Goal: Find contact information: Find contact information

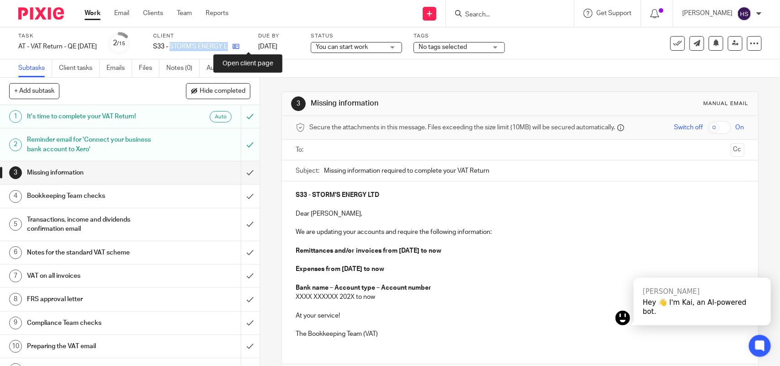
drag, startPoint x: 184, startPoint y: 44, endPoint x: 247, endPoint y: 44, distance: 63.1
click at [247, 44] on div "S33 - STORM'S ENERGY LTD" at bounding box center [200, 46] width 94 height 9
copy div "STORM'S ENERGY LTD"
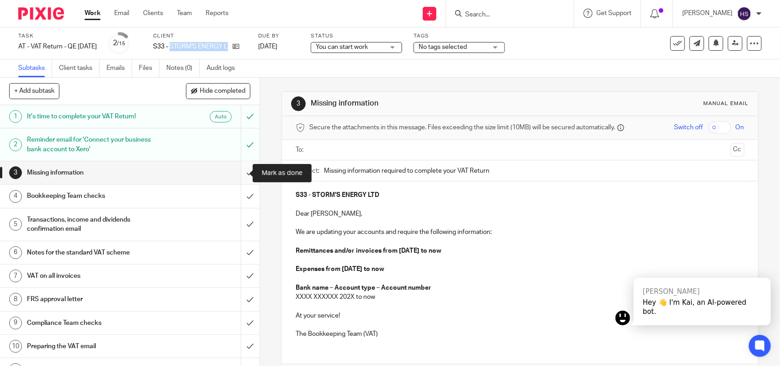
click at [238, 172] on input "submit" at bounding box center [130, 172] width 260 height 23
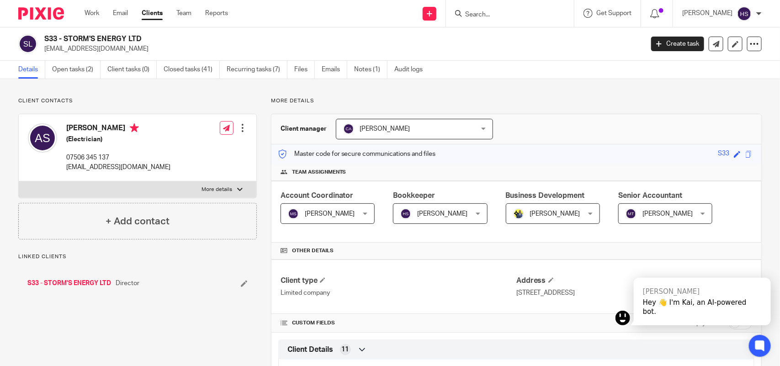
click at [611, 128] on div "Client manager Carolyne Anderson Carolyne Anderson Abhay Jayswal Ajay Borwal Ak…" at bounding box center [517, 129] width 490 height 30
click at [764, 271] on icon at bounding box center [765, 268] width 6 height 6
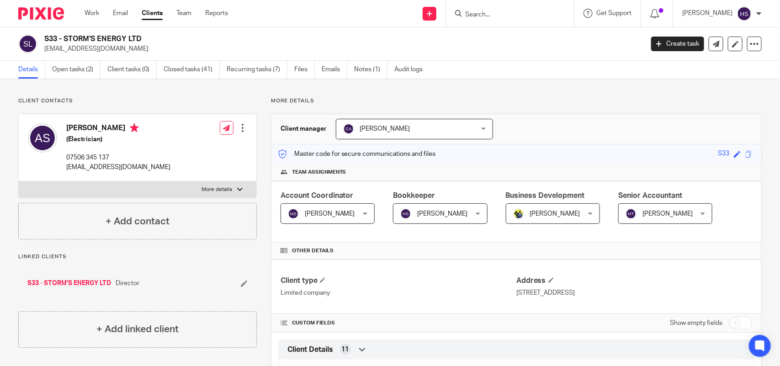
click at [478, 53] on p "audrius.sikorskas@yahoo.co.uk" at bounding box center [340, 48] width 593 height 9
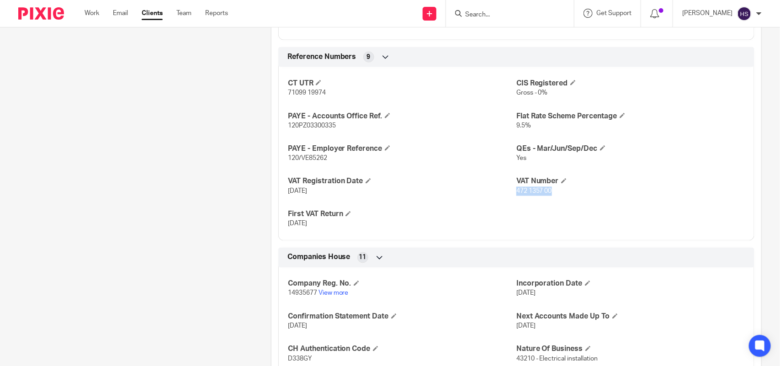
drag, startPoint x: 511, startPoint y: 191, endPoint x: 558, endPoint y: 191, distance: 47.5
click at [558, 191] on p "472 1357 00" at bounding box center [631, 191] width 229 height 9
copy span "472 1357 00"
